Goal: Information Seeking & Learning: Learn about a topic

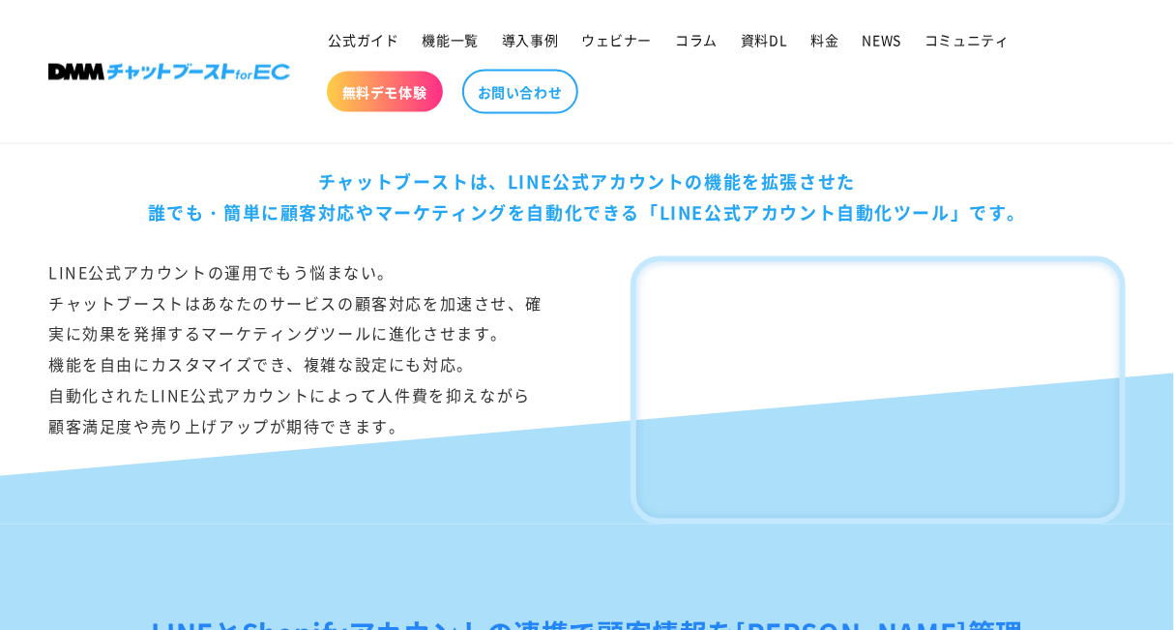
scroll to position [1134, 0]
click at [447, 39] on span "機能一覧" at bounding box center [451, 39] width 56 height 17
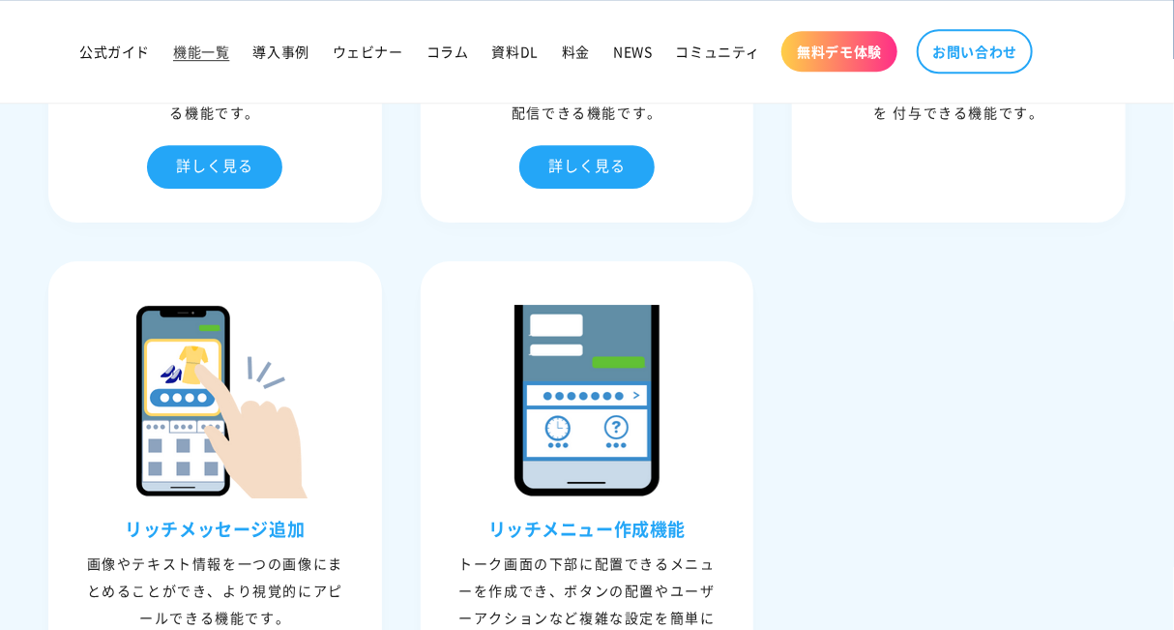
scroll to position [2385, 0]
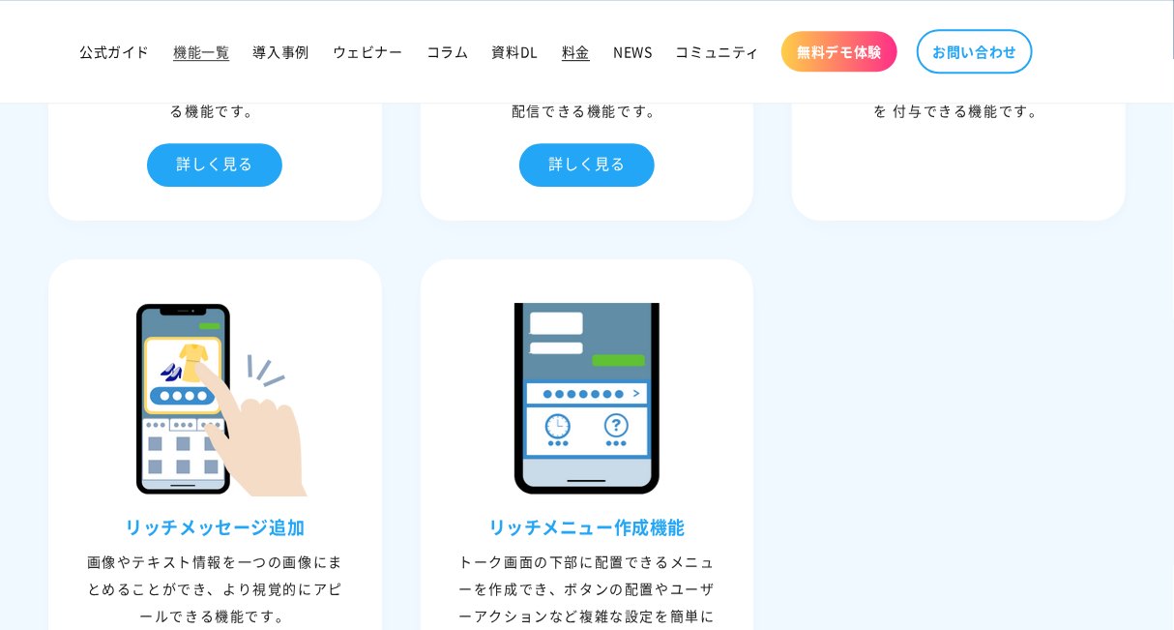
click at [570, 58] on span "料金" at bounding box center [576, 51] width 28 height 17
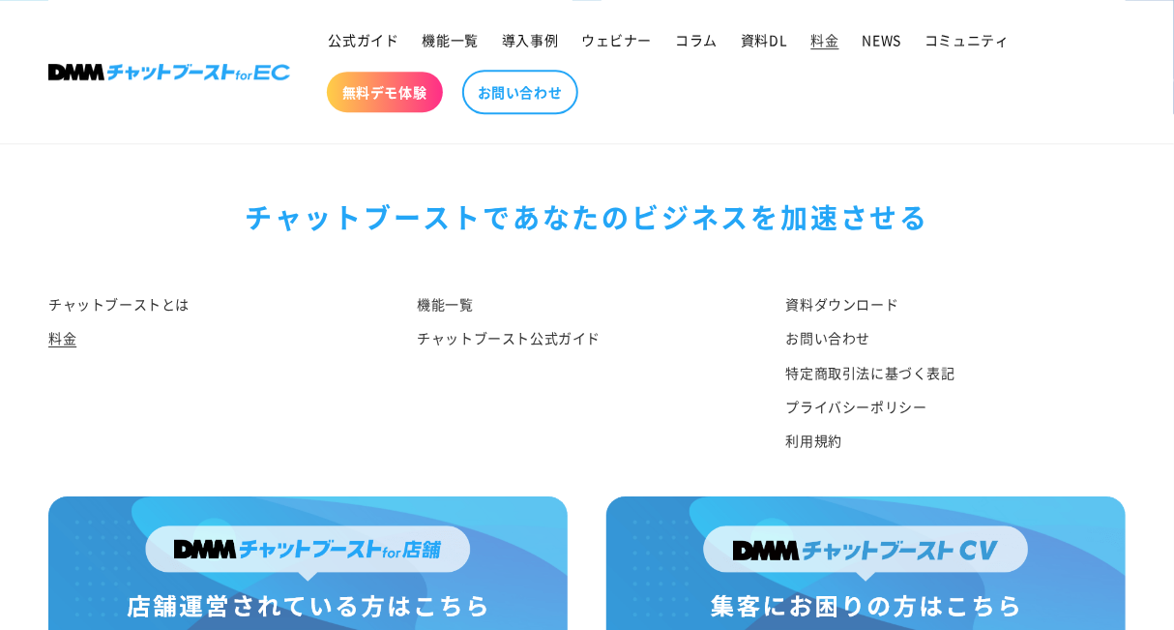
scroll to position [2403, 0]
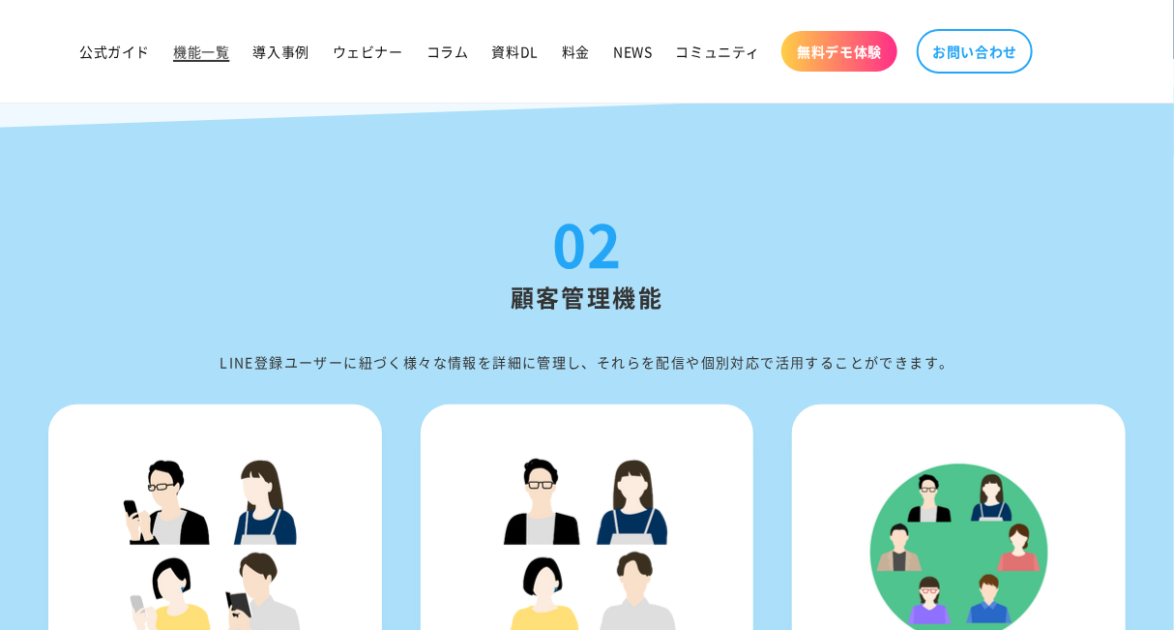
scroll to position [2385, 0]
